Goal: Find specific page/section

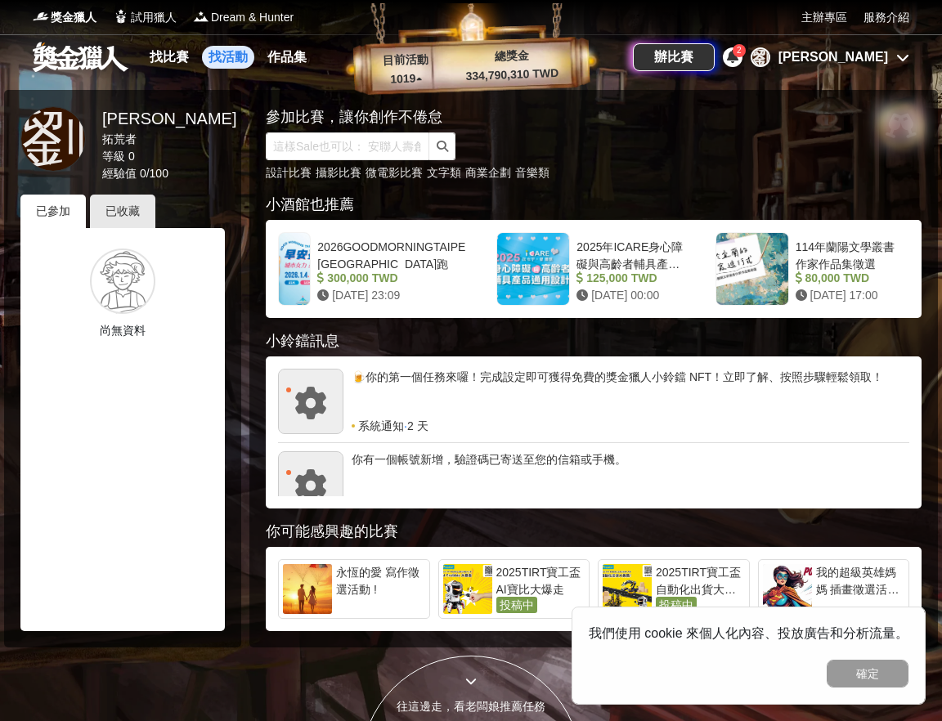
click at [231, 57] on link "找活動" at bounding box center [228, 57] width 52 height 23
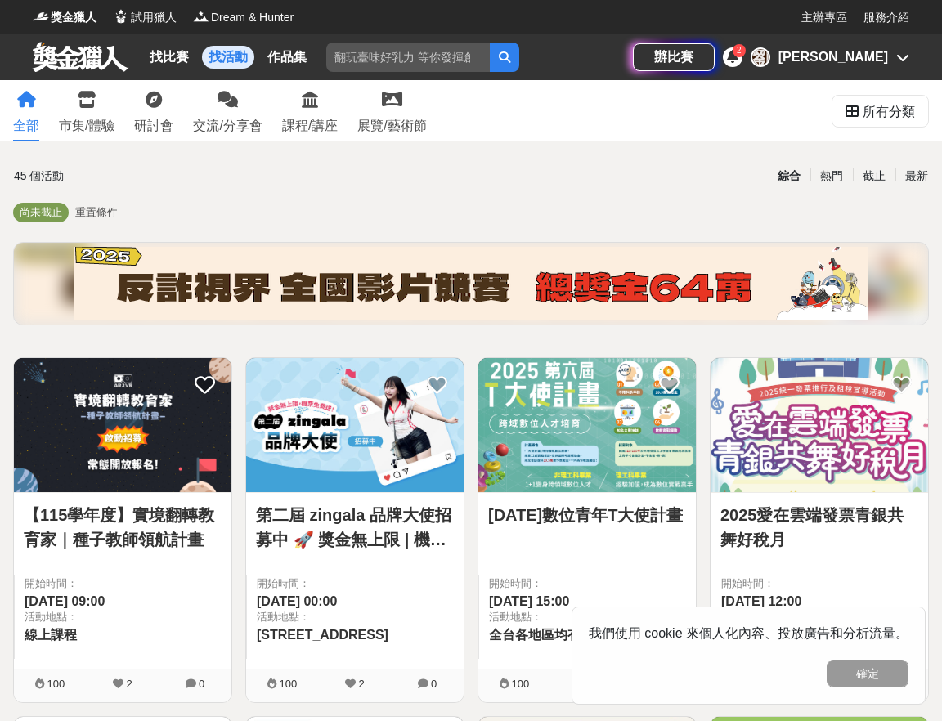
click at [400, 49] on input "search" at bounding box center [408, 57] width 164 height 29
click at [168, 59] on link "找比賽" at bounding box center [169, 57] width 52 height 23
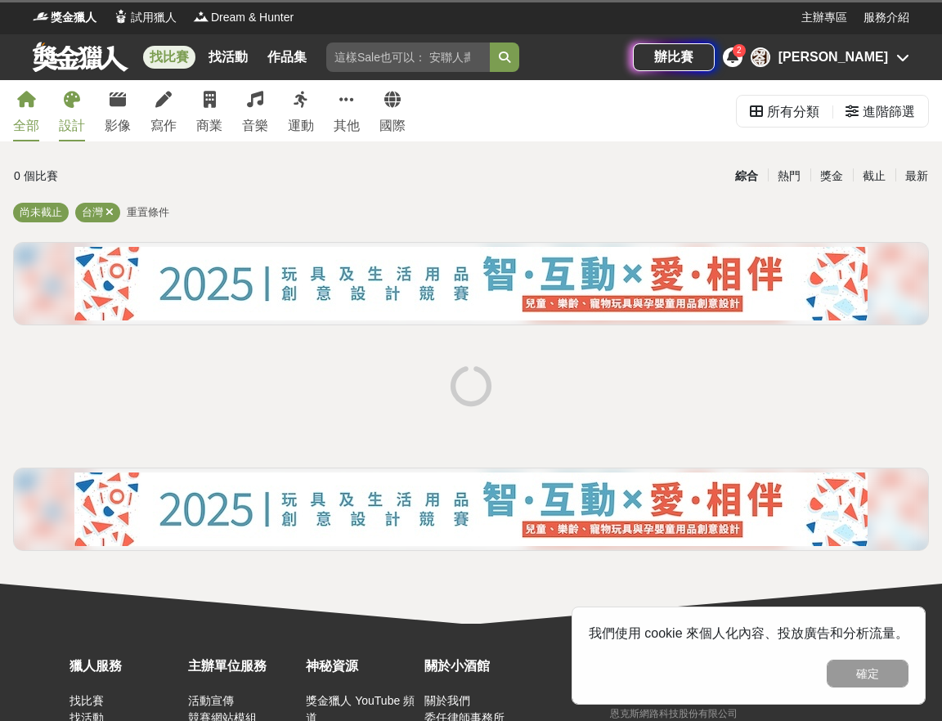
click at [73, 103] on icon at bounding box center [72, 100] width 16 height 16
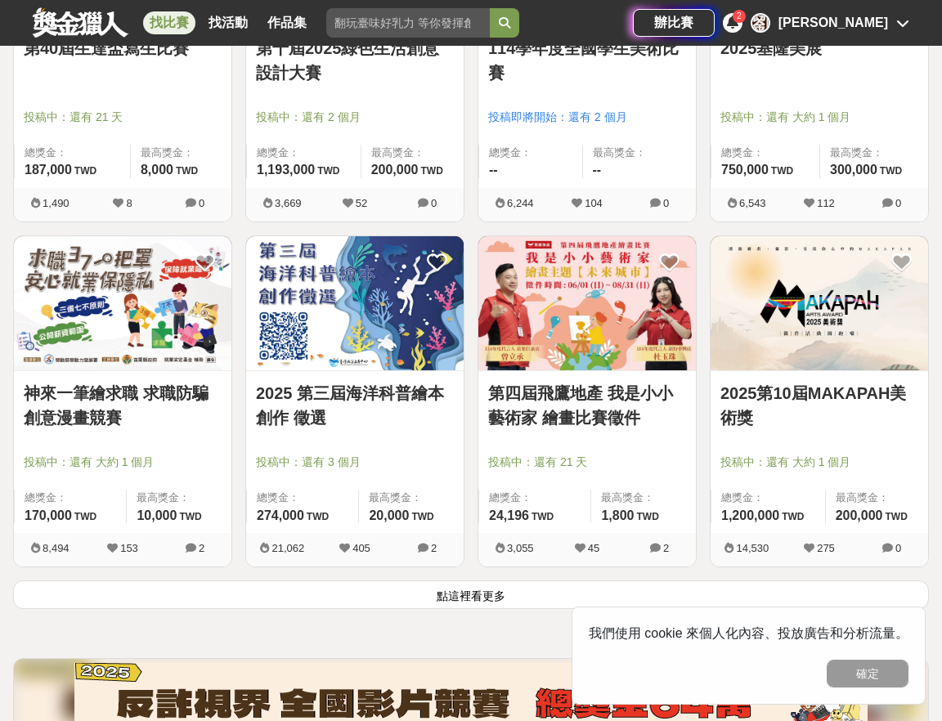
scroll to position [1852, 0]
